Goal: Information Seeking & Learning: Learn about a topic

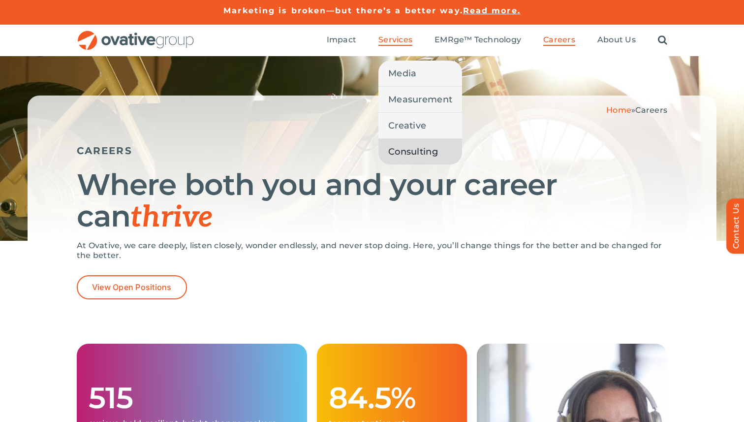
click at [401, 147] on span "Consulting" at bounding box center [413, 152] width 50 height 14
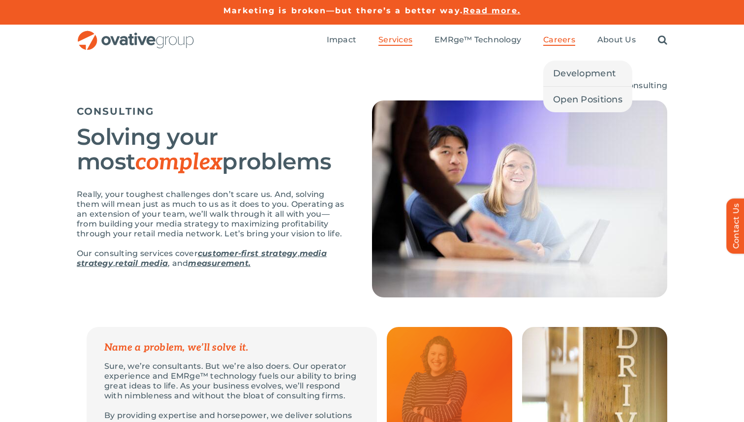
click at [551, 38] on span "Careers" at bounding box center [559, 40] width 32 height 10
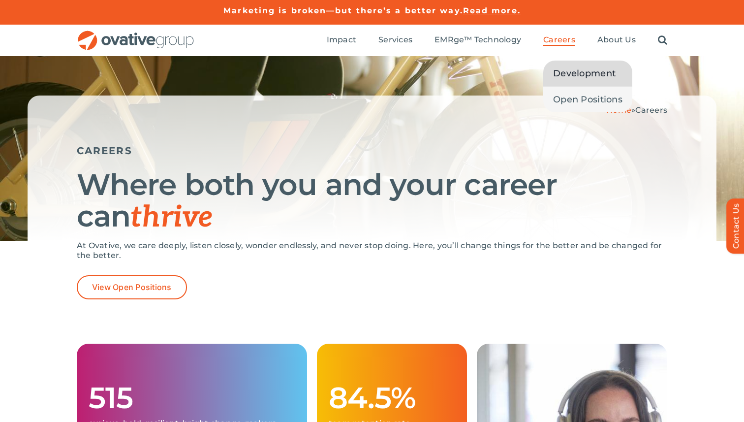
click at [570, 75] on span "Development" at bounding box center [584, 73] width 63 height 14
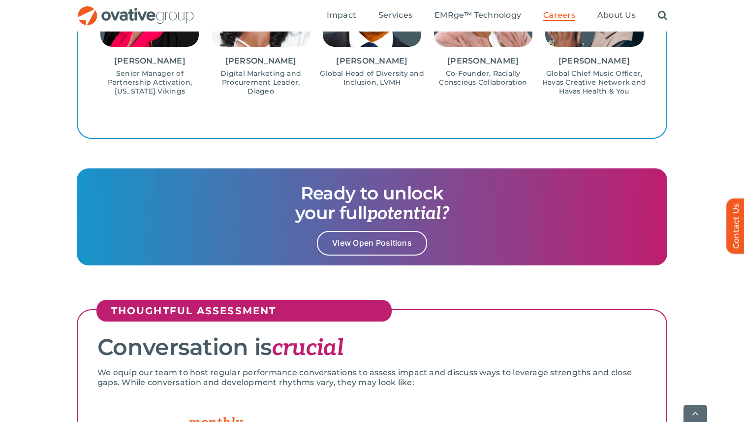
scroll to position [1231, 0]
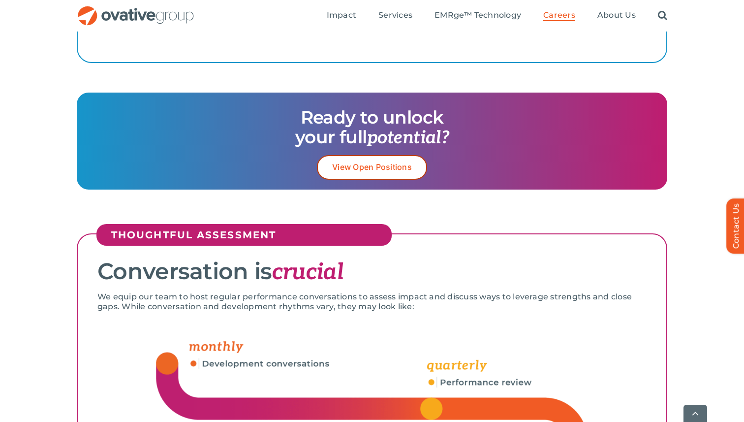
click at [381, 160] on link "View Open Positions" at bounding box center [372, 167] width 110 height 24
